Goal: Information Seeking & Learning: Learn about a topic

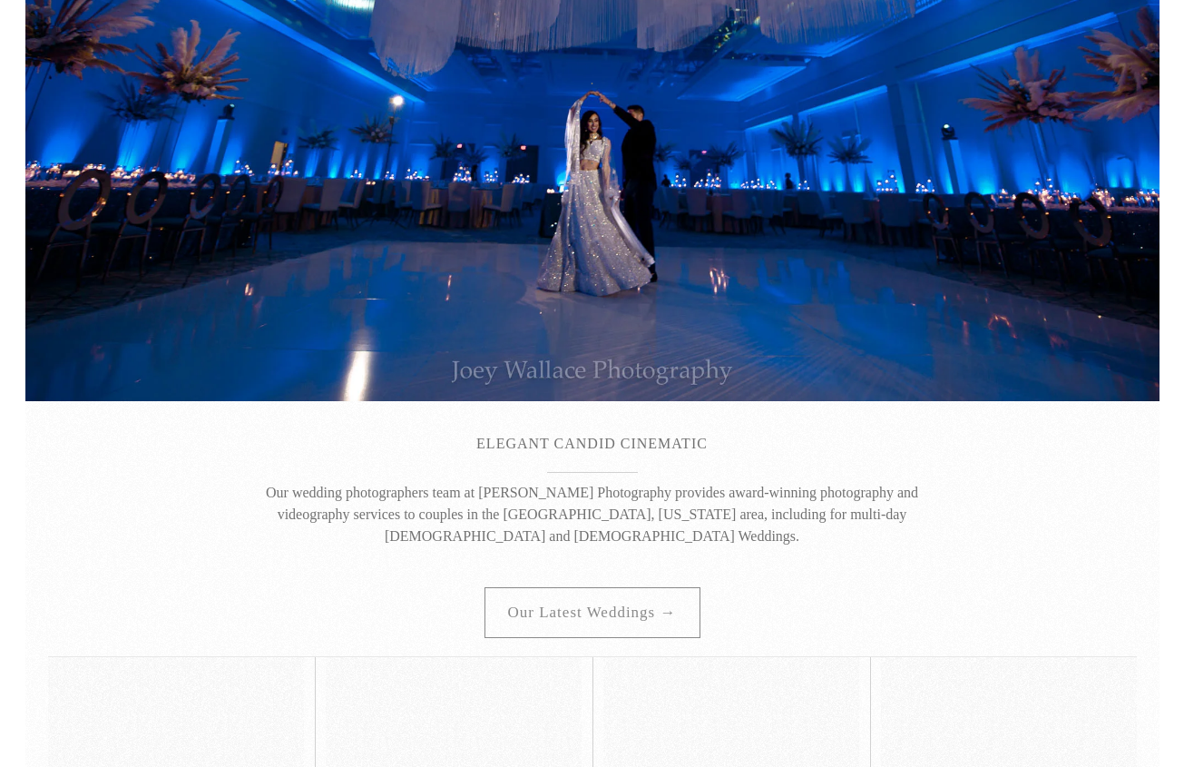
scroll to position [119, 0]
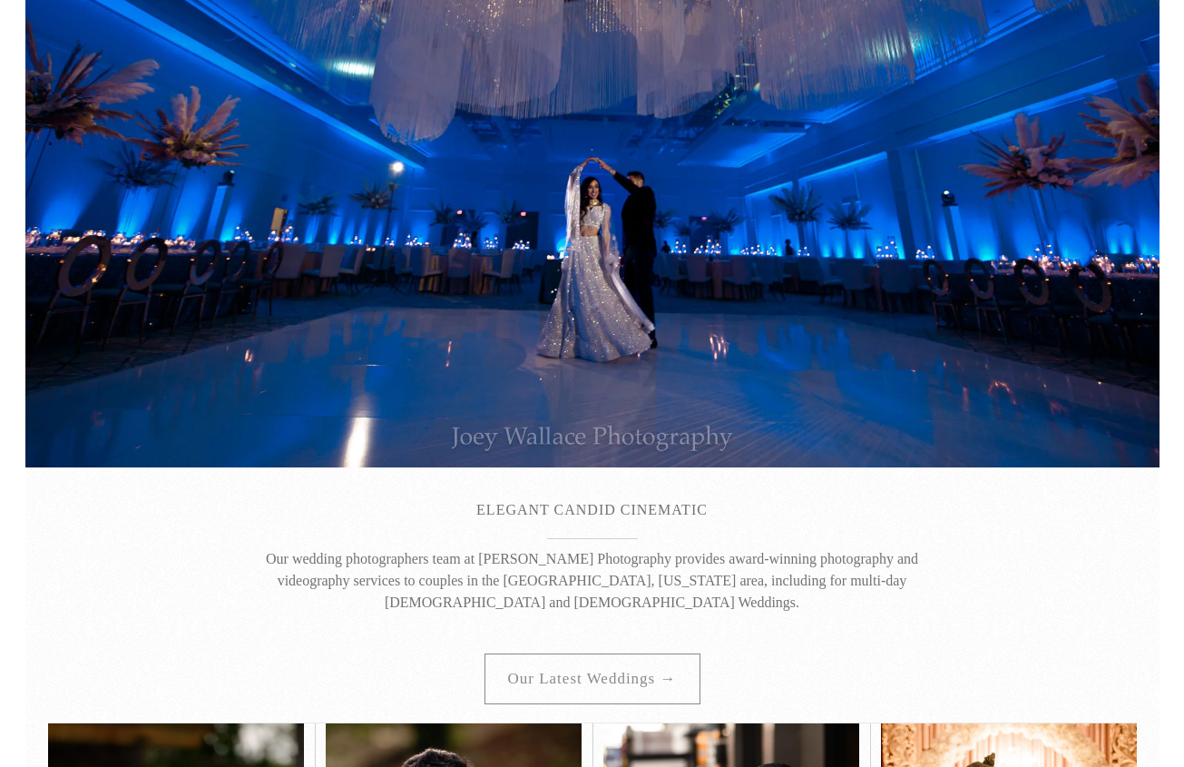
click at [660, 256] on p "." at bounding box center [592, 266] width 681 height 22
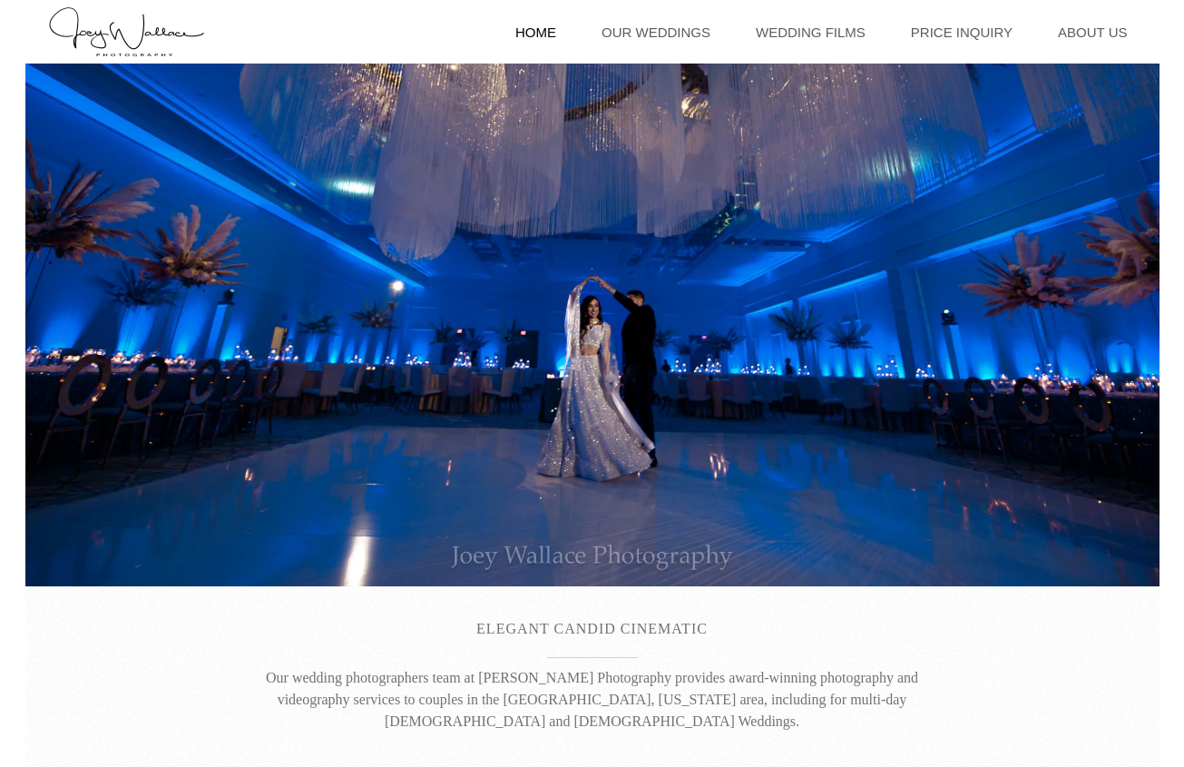
scroll to position [0, 0]
click at [664, 31] on link "Our Weddings" at bounding box center [656, 32] width 127 height 64
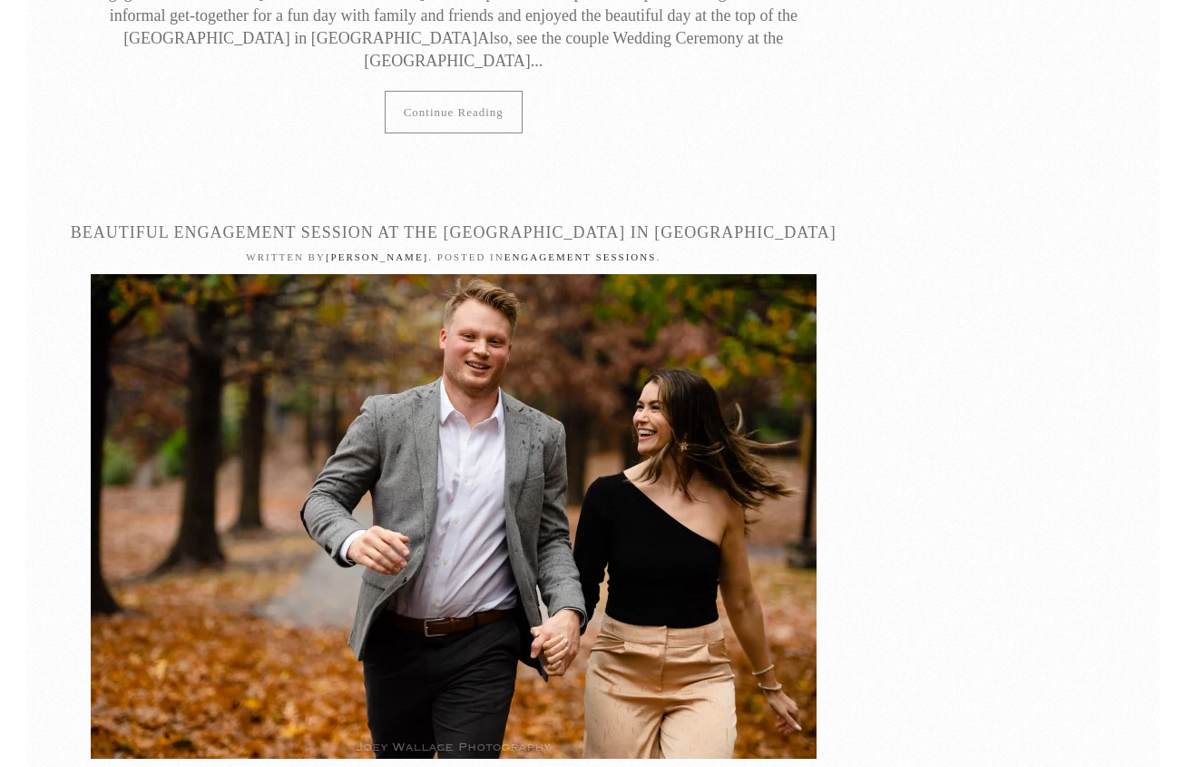
scroll to position [11543, 0]
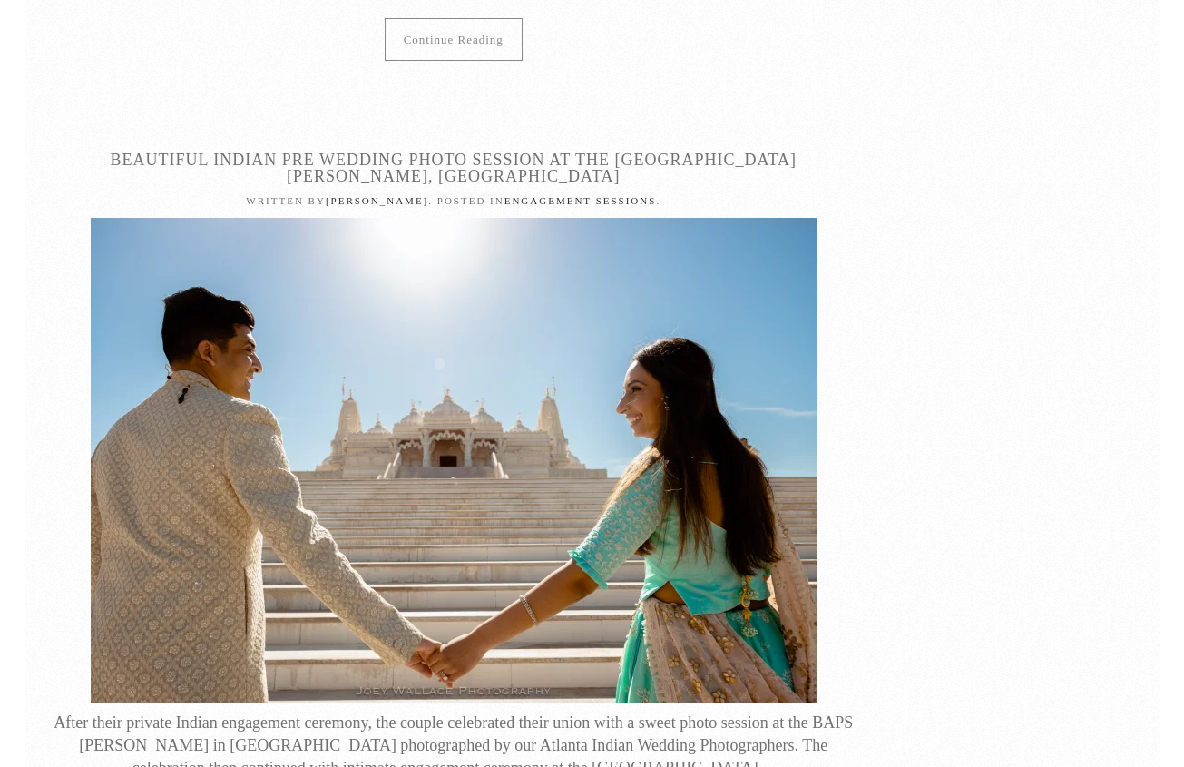
scroll to position [12407, 0]
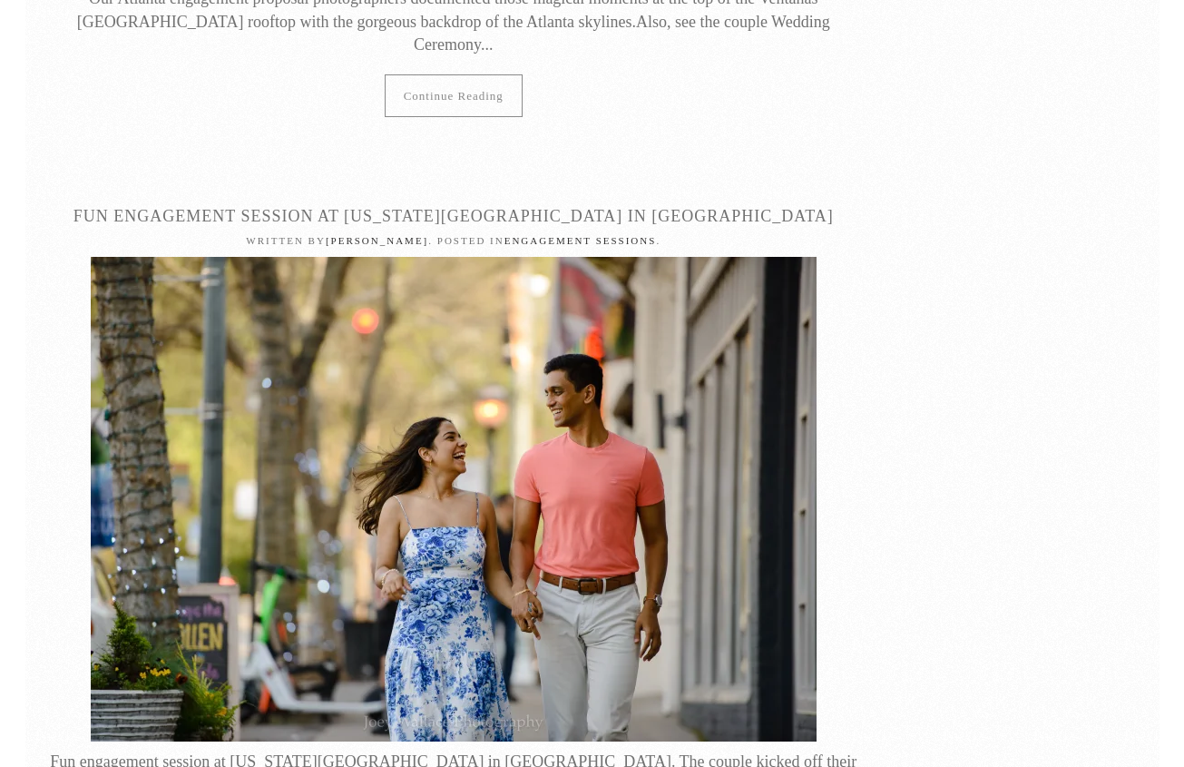
scroll to position [14720, 0]
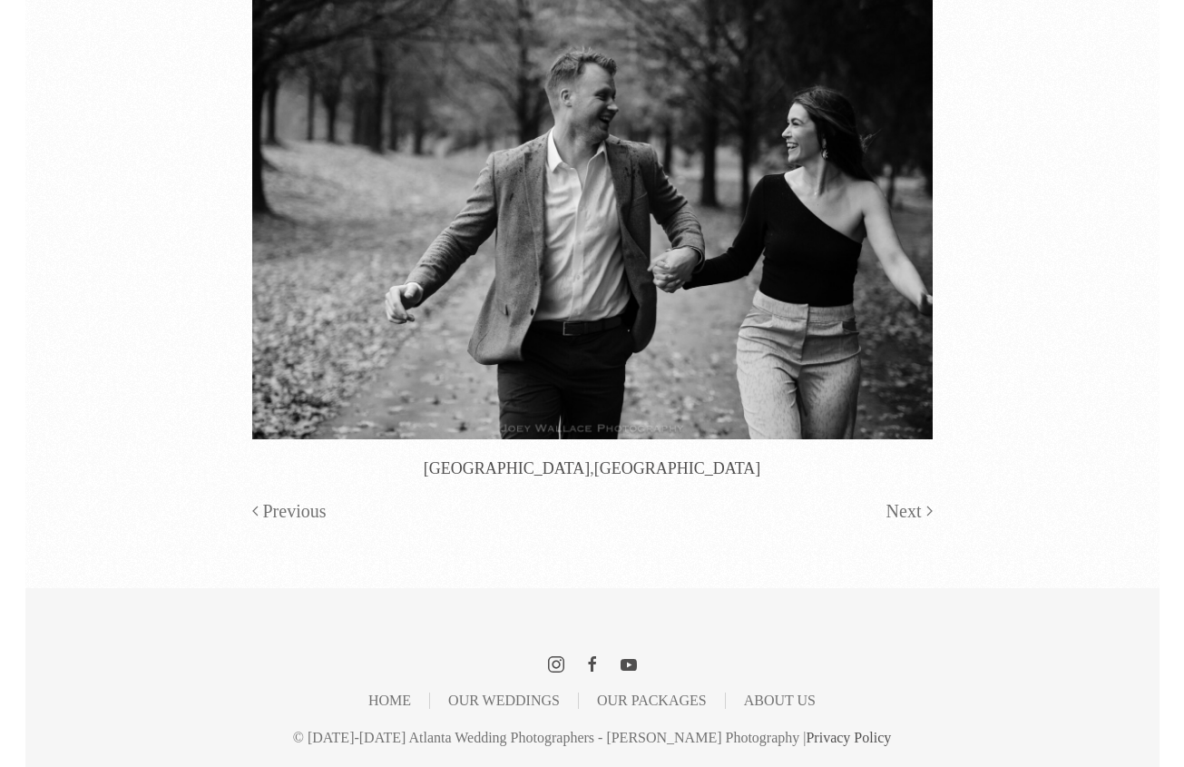
scroll to position [22048, 0]
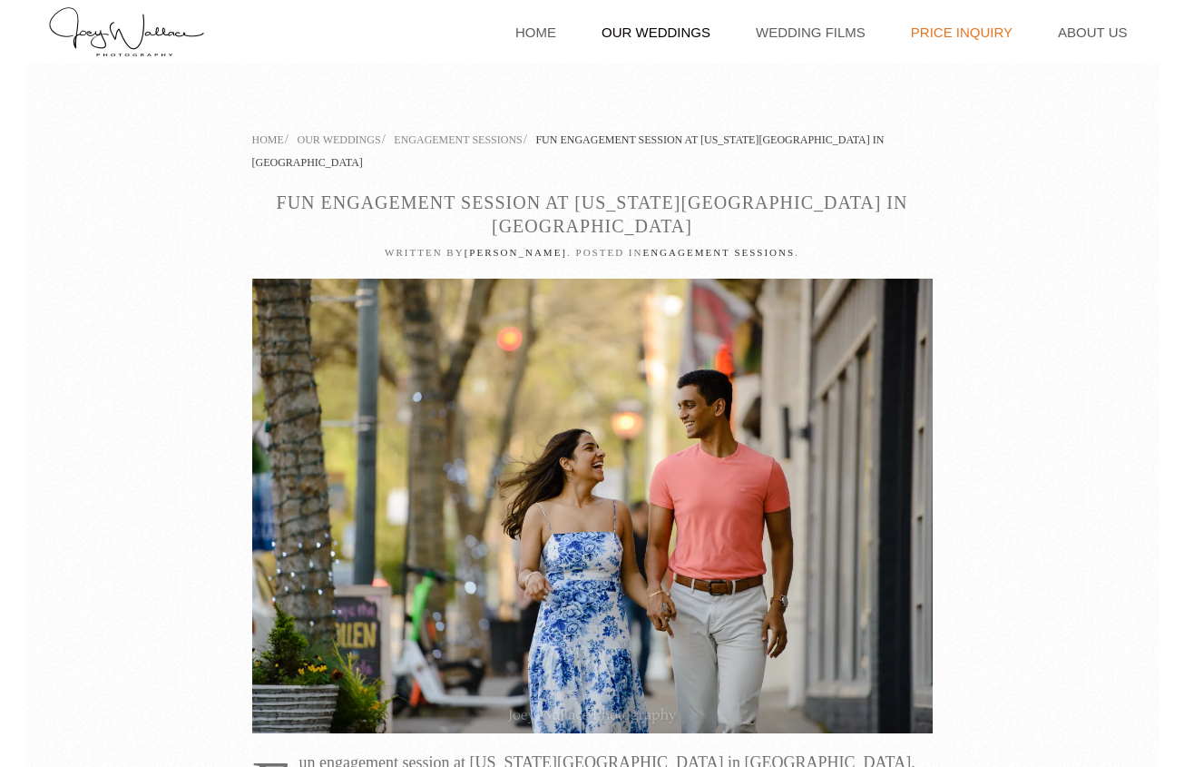
click at [987, 25] on link "Price Inquiry" at bounding box center [962, 32] width 120 height 64
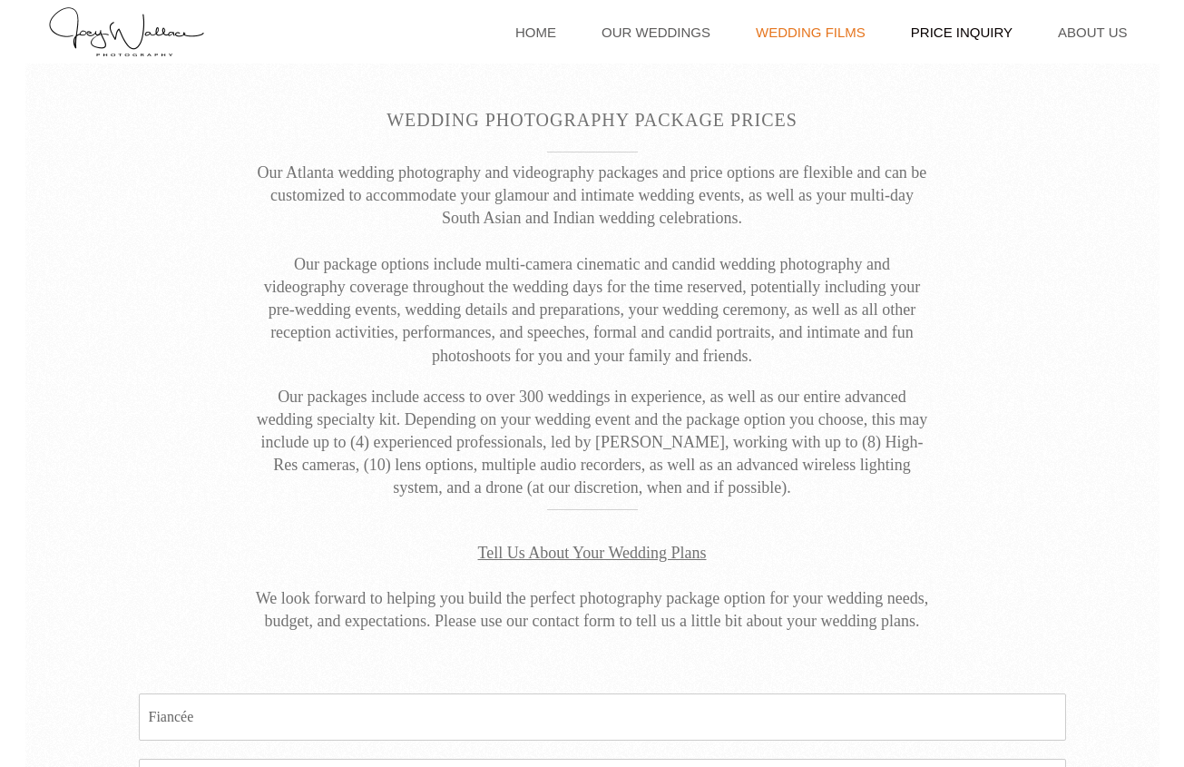
click at [814, 30] on link "Wedding Films" at bounding box center [811, 32] width 128 height 64
